Goal: Check status

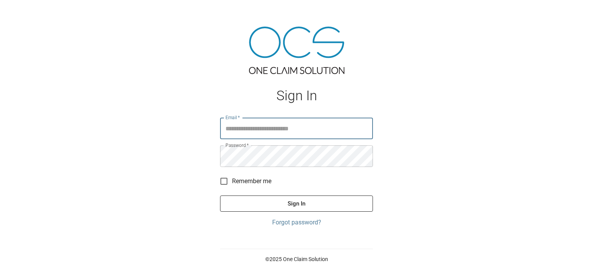
type input "**********"
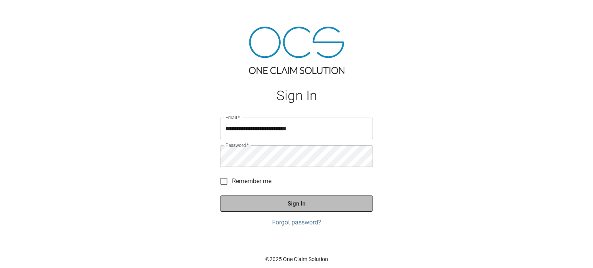
click at [301, 205] on button "Sign In" at bounding box center [296, 204] width 153 height 16
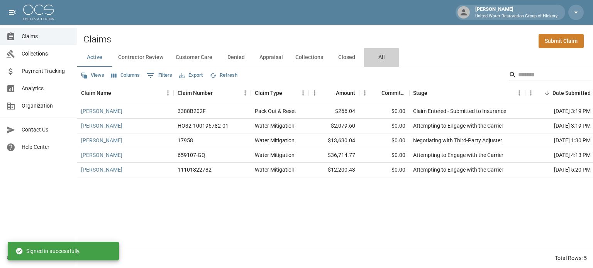
click at [378, 57] on button "All" at bounding box center [381, 57] width 35 height 19
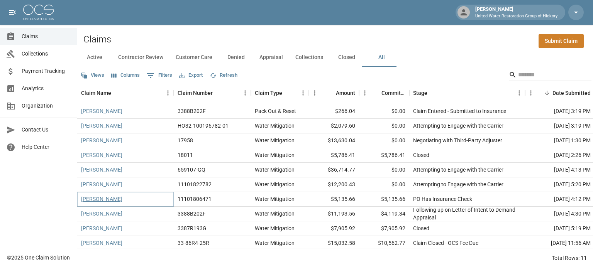
click at [101, 198] on link "[PERSON_NAME]" at bounding box center [101, 199] width 41 height 8
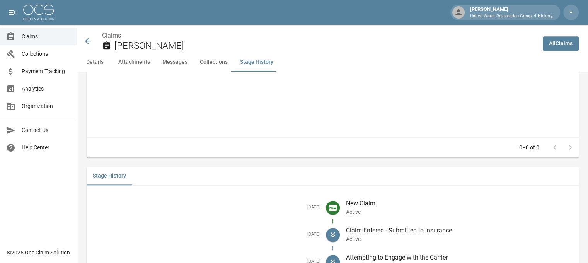
scroll to position [1027, 0]
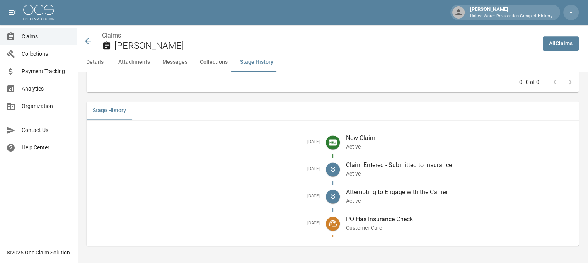
click at [86, 41] on icon at bounding box center [88, 41] width 6 height 6
